Goal: Information Seeking & Learning: Understand process/instructions

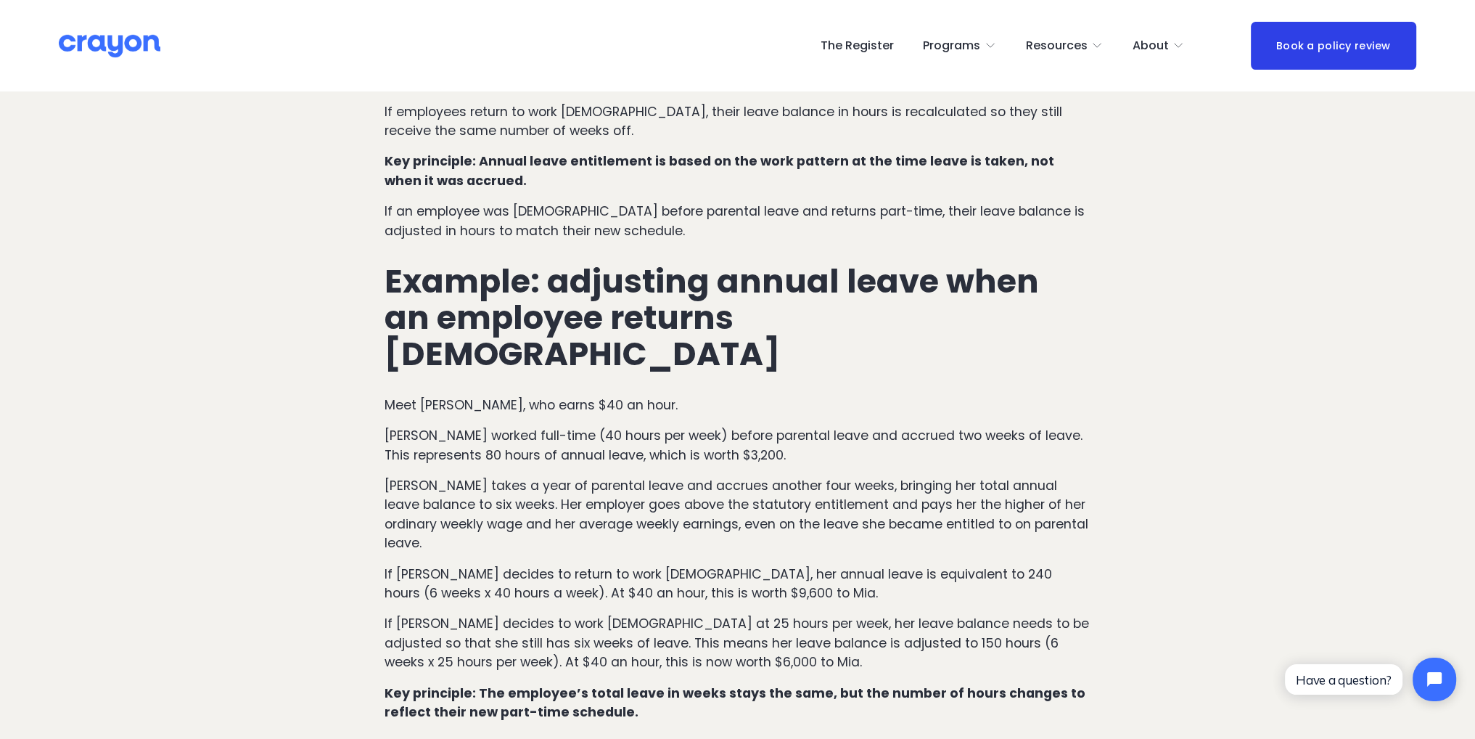
scroll to position [1088, 0]
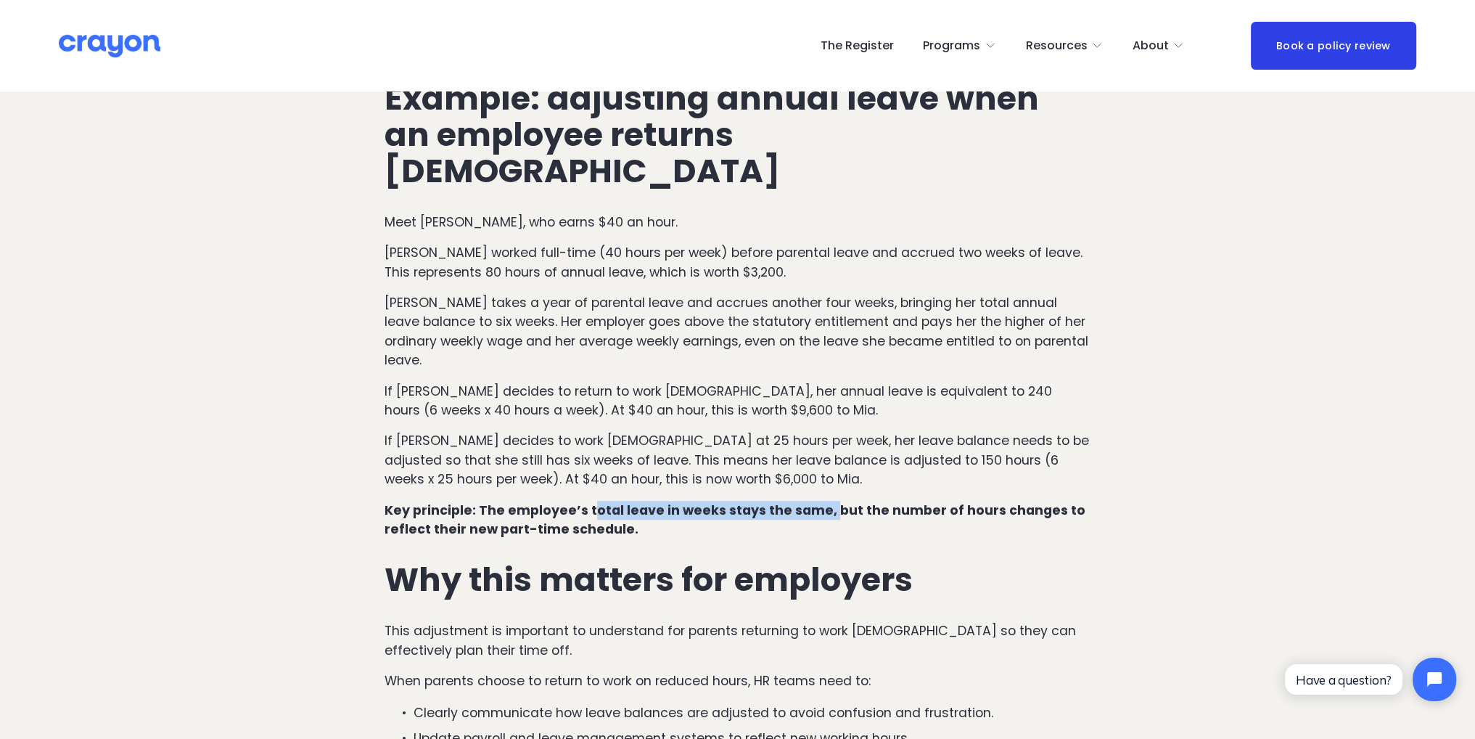
drag, startPoint x: 592, startPoint y: 425, endPoint x: 821, endPoint y: 437, distance: 229.6
click at [821, 501] on strong "Key principle: The employee’s total leave in weeks stays the same, but the numb…" at bounding box center [736, 519] width 704 height 36
click at [898, 501] on strong "Key principle: The employee’s total leave in weeks stays the same, but the numb…" at bounding box center [736, 519] width 704 height 36
drag, startPoint x: 396, startPoint y: 453, endPoint x: 648, endPoint y: 448, distance: 251.8
click at [648, 501] on p "Key principle: The employee’s total leave in weeks stays the same, but the numb…" at bounding box center [737, 520] width 706 height 38
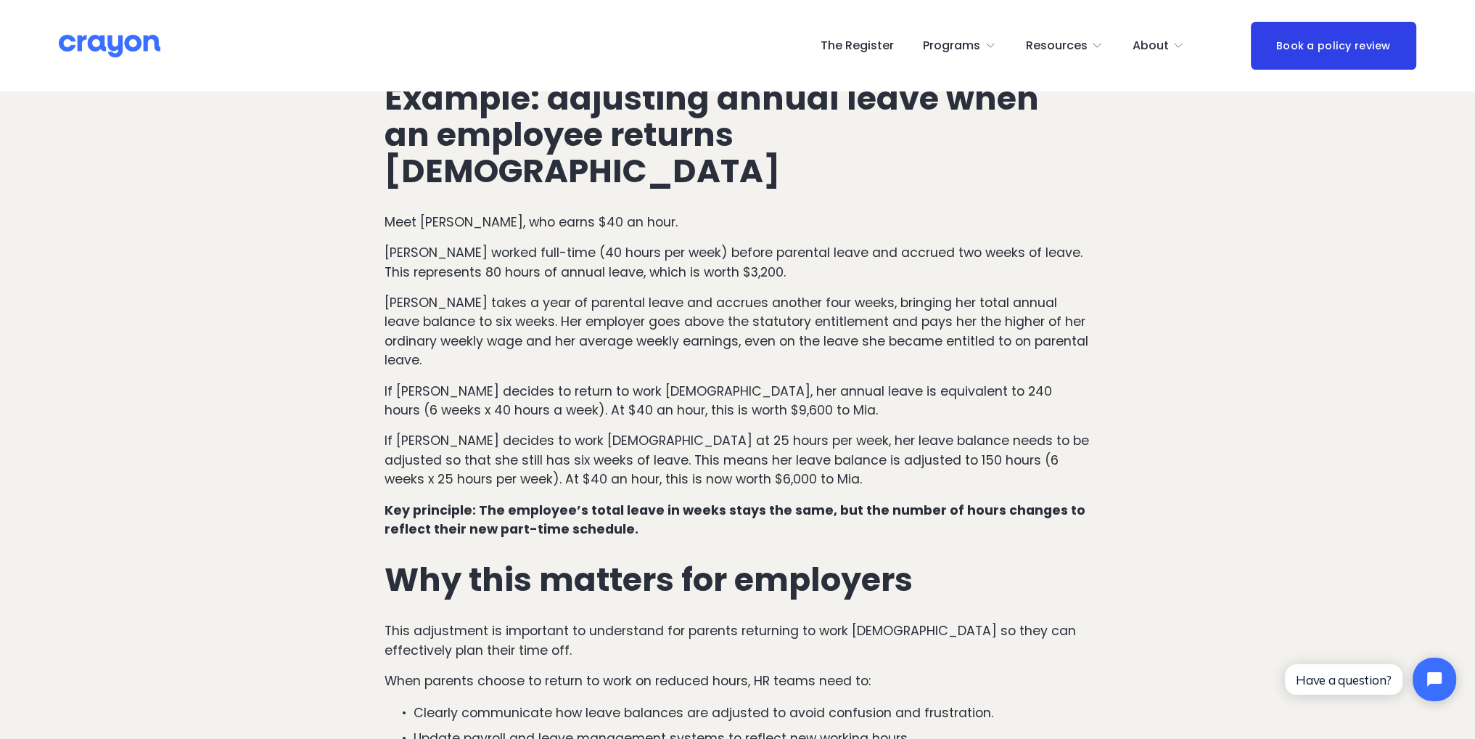
click at [665, 462] on div "How annual leave entitlements change when work hours change In [GEOGRAPHIC_DATA…" at bounding box center [737, 331] width 706 height 1152
drag, startPoint x: 783, startPoint y: 361, endPoint x: 528, endPoint y: 379, distance: 255.3
click at [363, 379] on article "How annual leave works when an employee returns [DEMOGRAPHIC_DATA] after parent…" at bounding box center [737, 677] width 1475 height 3346
click at [895, 431] on p "If [PERSON_NAME] decides to work [DEMOGRAPHIC_DATA] at 25 hours per week, her l…" at bounding box center [737, 459] width 706 height 57
drag, startPoint x: 764, startPoint y: 363, endPoint x: 530, endPoint y: 382, distance: 234.4
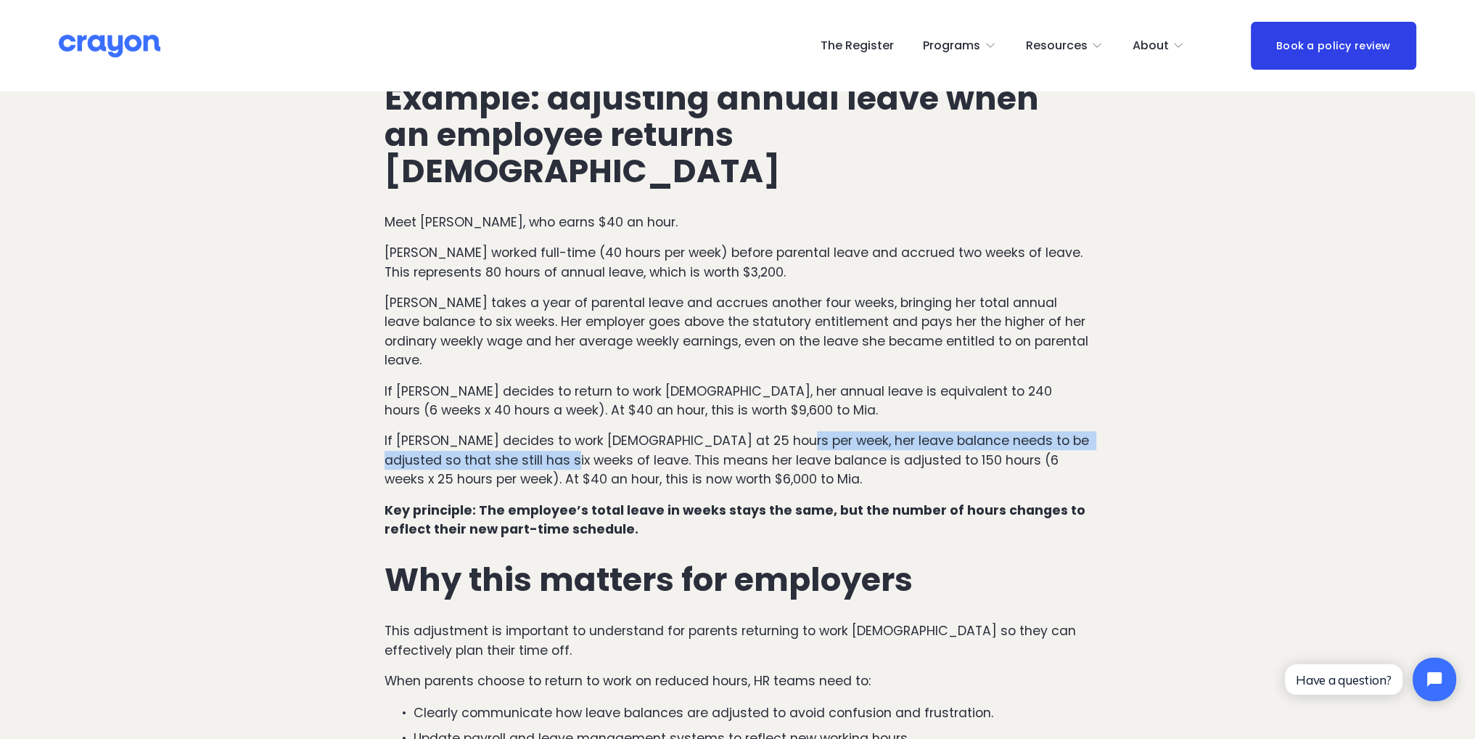
click at [530, 431] on p "If [PERSON_NAME] decides to work [DEMOGRAPHIC_DATA] at 25 hours per week, her l…" at bounding box center [737, 459] width 706 height 57
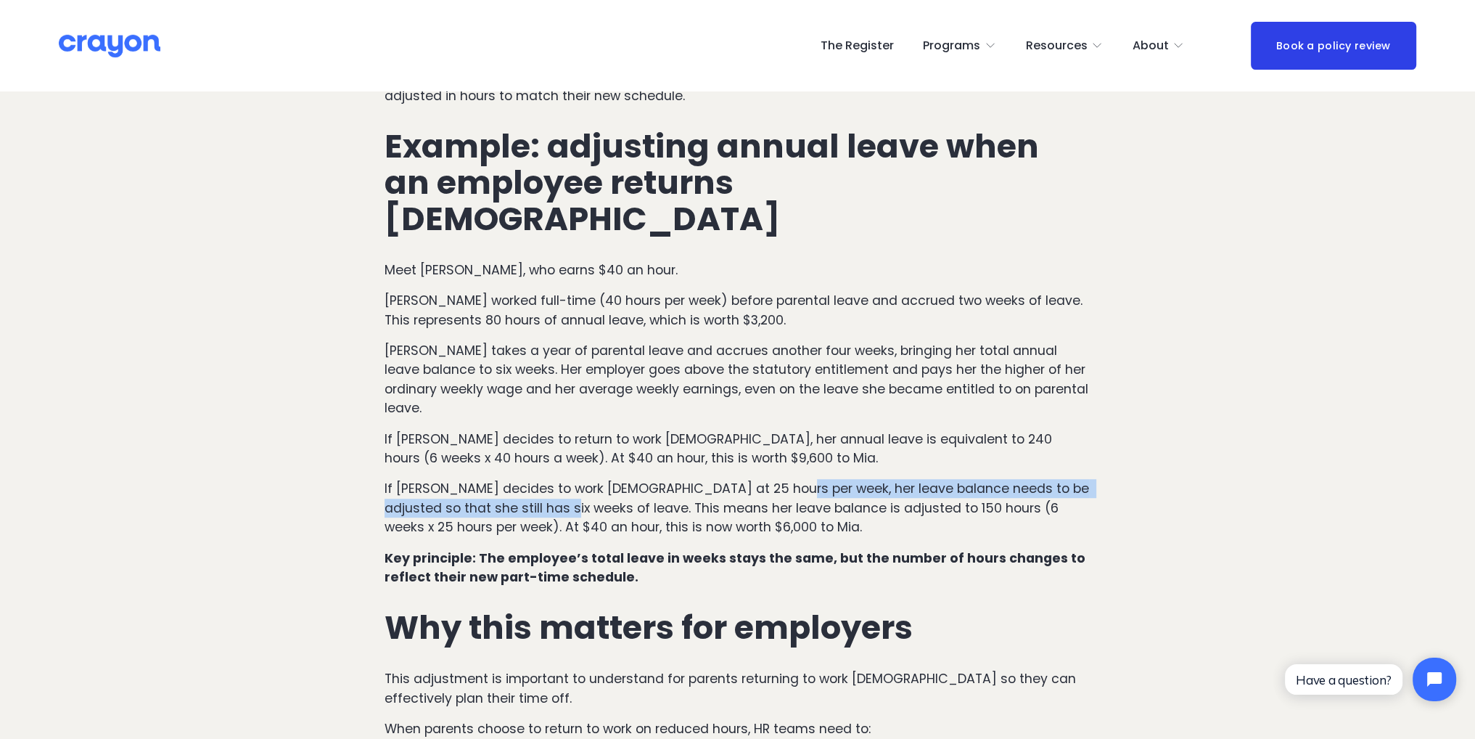
scroll to position [1016, 0]
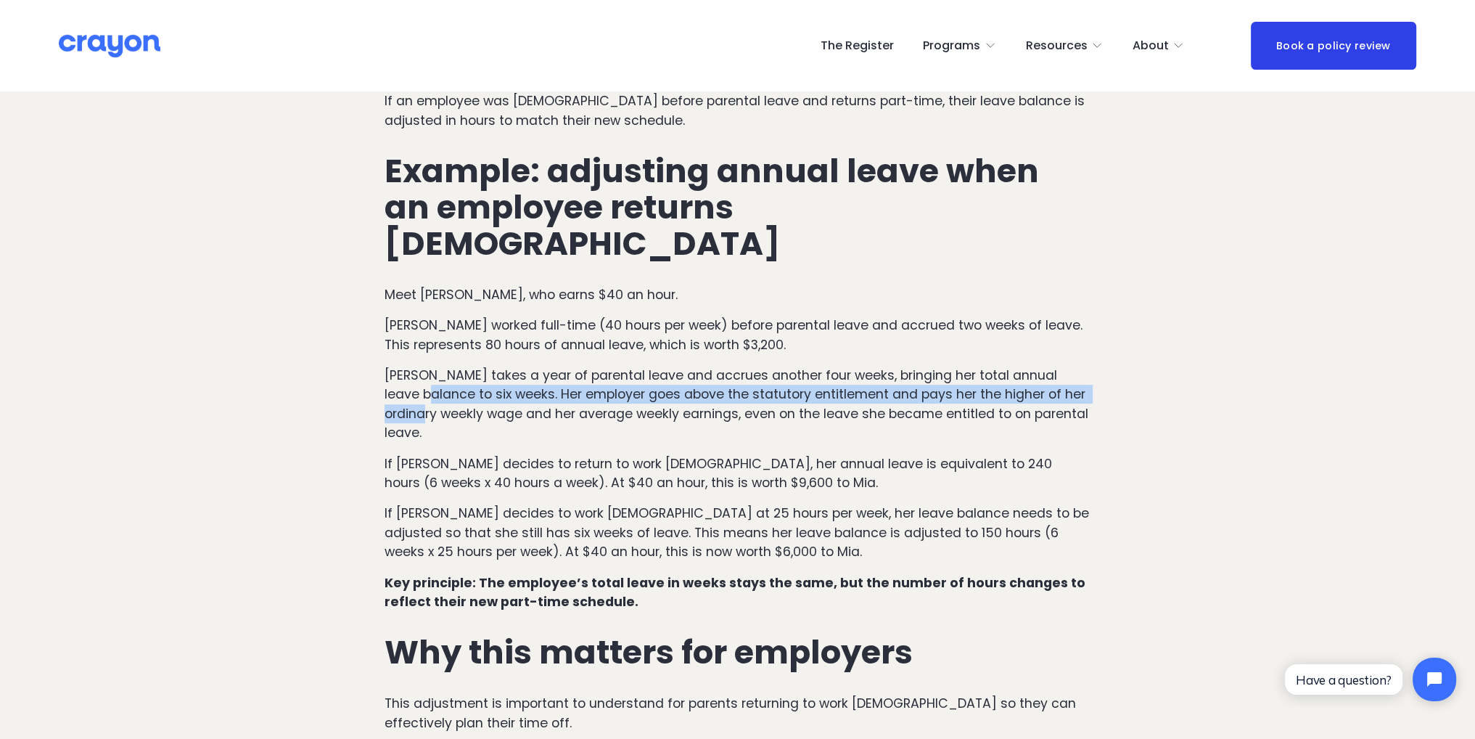
drag, startPoint x: 1231, startPoint y: 332, endPoint x: 1127, endPoint y: 295, distance: 110.6
click at [1127, 295] on article "How annual leave works when an employee returns [DEMOGRAPHIC_DATA] after parent…" at bounding box center [737, 749] width 1475 height 3346
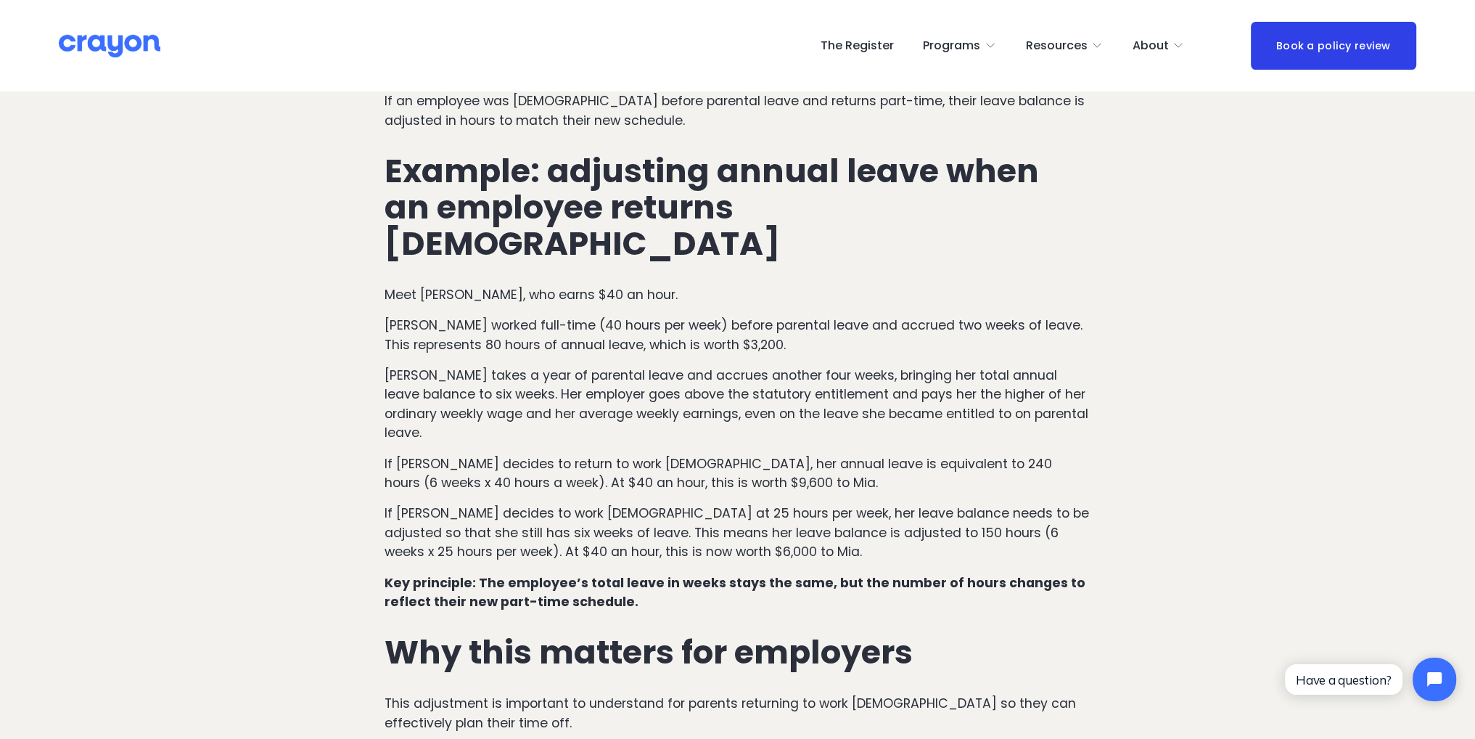
click at [1207, 279] on article "How annual leave works when an employee returns [DEMOGRAPHIC_DATA] after parent…" at bounding box center [737, 749] width 1475 height 3346
